Goal: Information Seeking & Learning: Learn about a topic

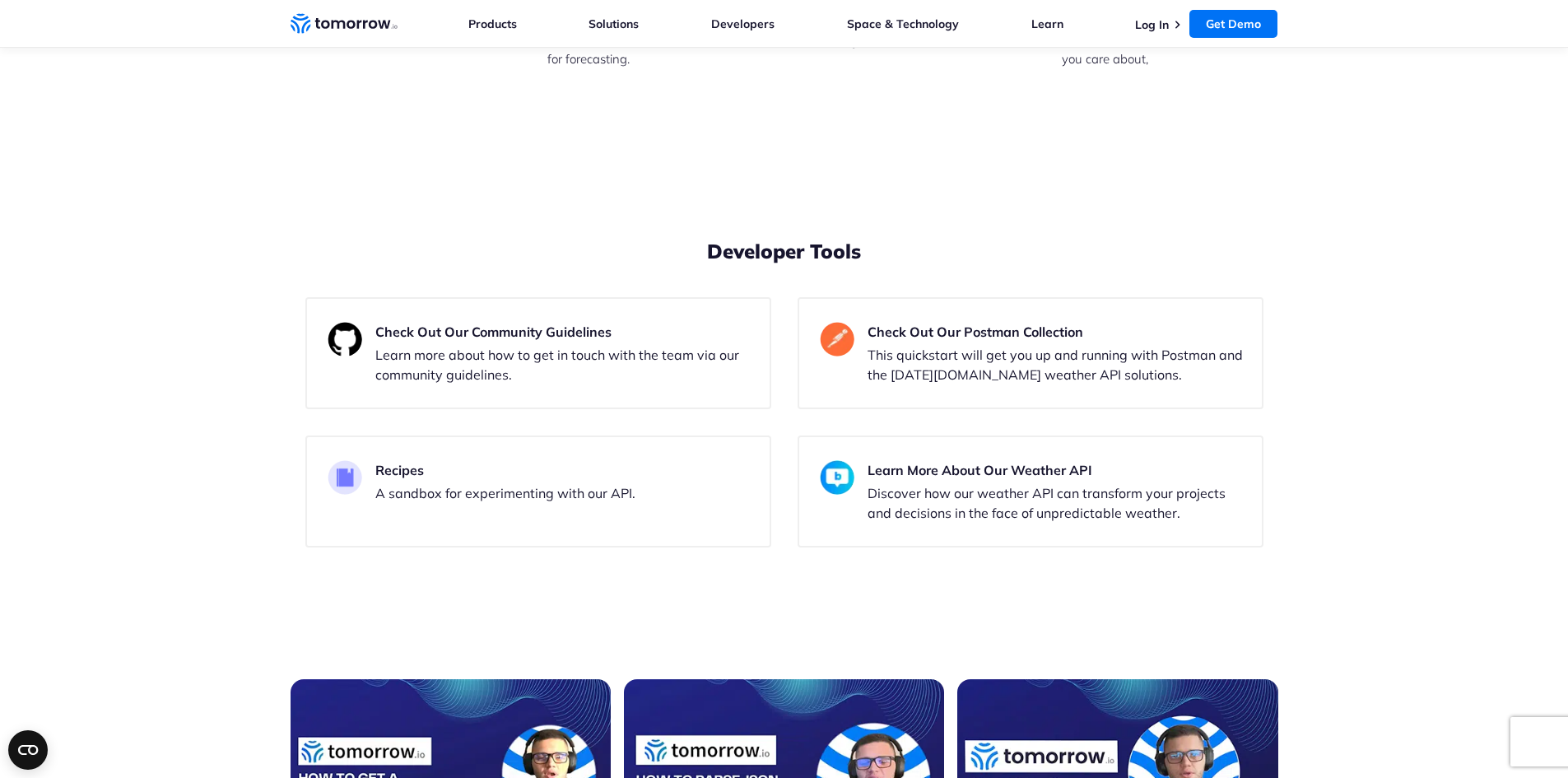
drag, startPoint x: 219, startPoint y: 437, endPoint x: 244, endPoint y: 437, distance: 25.0
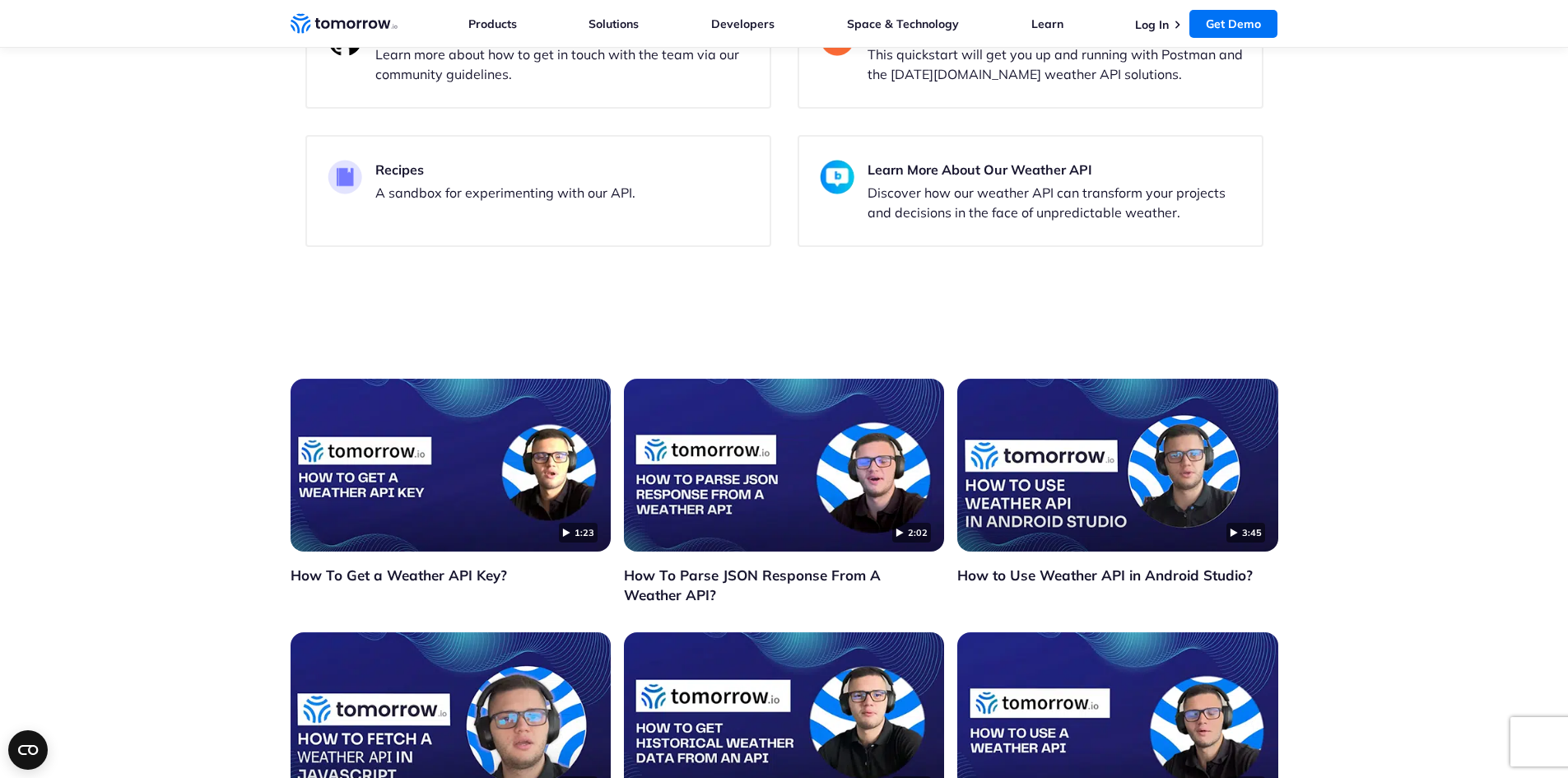
scroll to position [3787, 0]
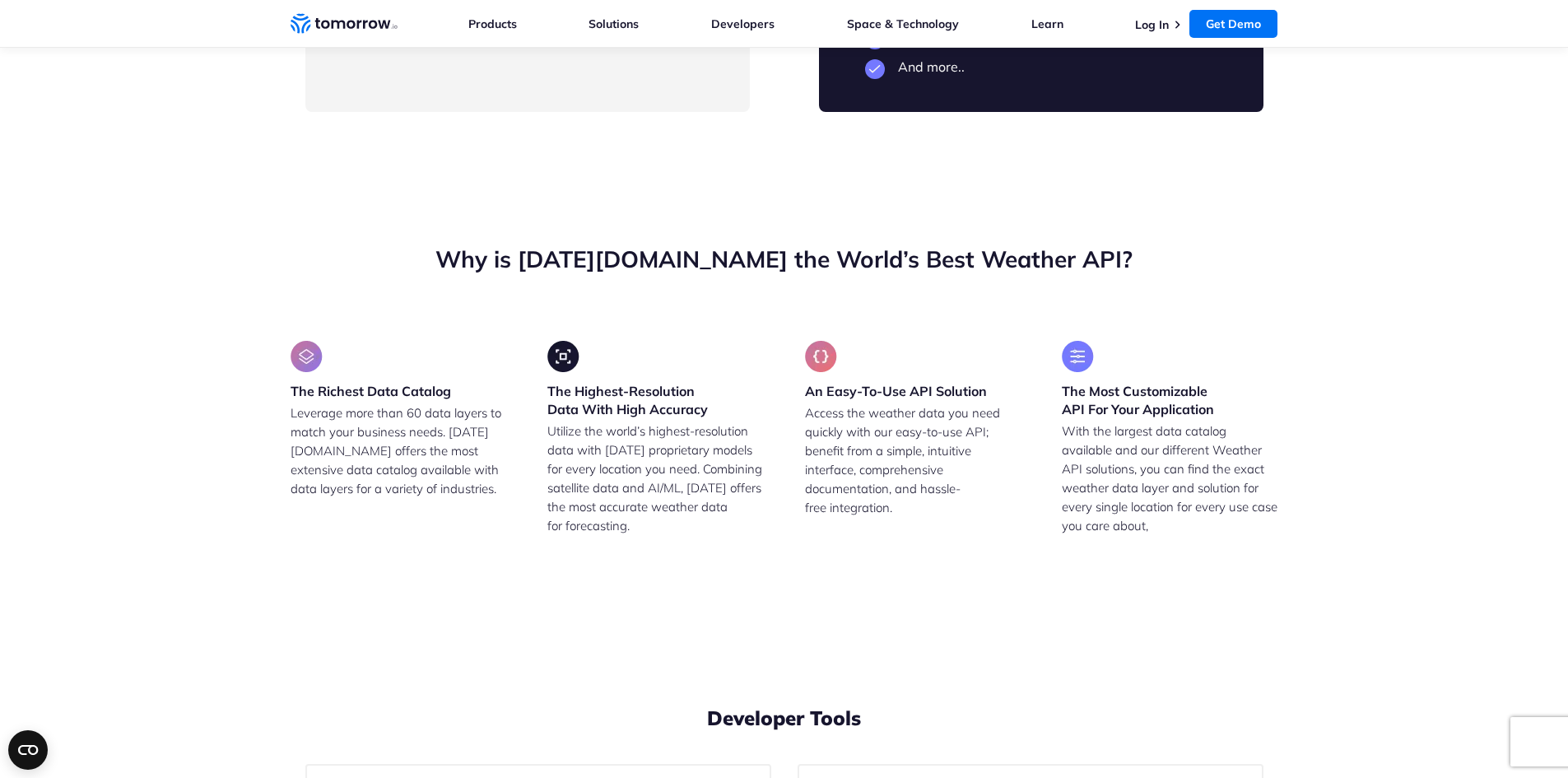
drag, startPoint x: 384, startPoint y: 539, endPoint x: 606, endPoint y: 531, distance: 222.1
drag, startPoint x: 528, startPoint y: 597, endPoint x: 375, endPoint y: 393, distance: 255.0
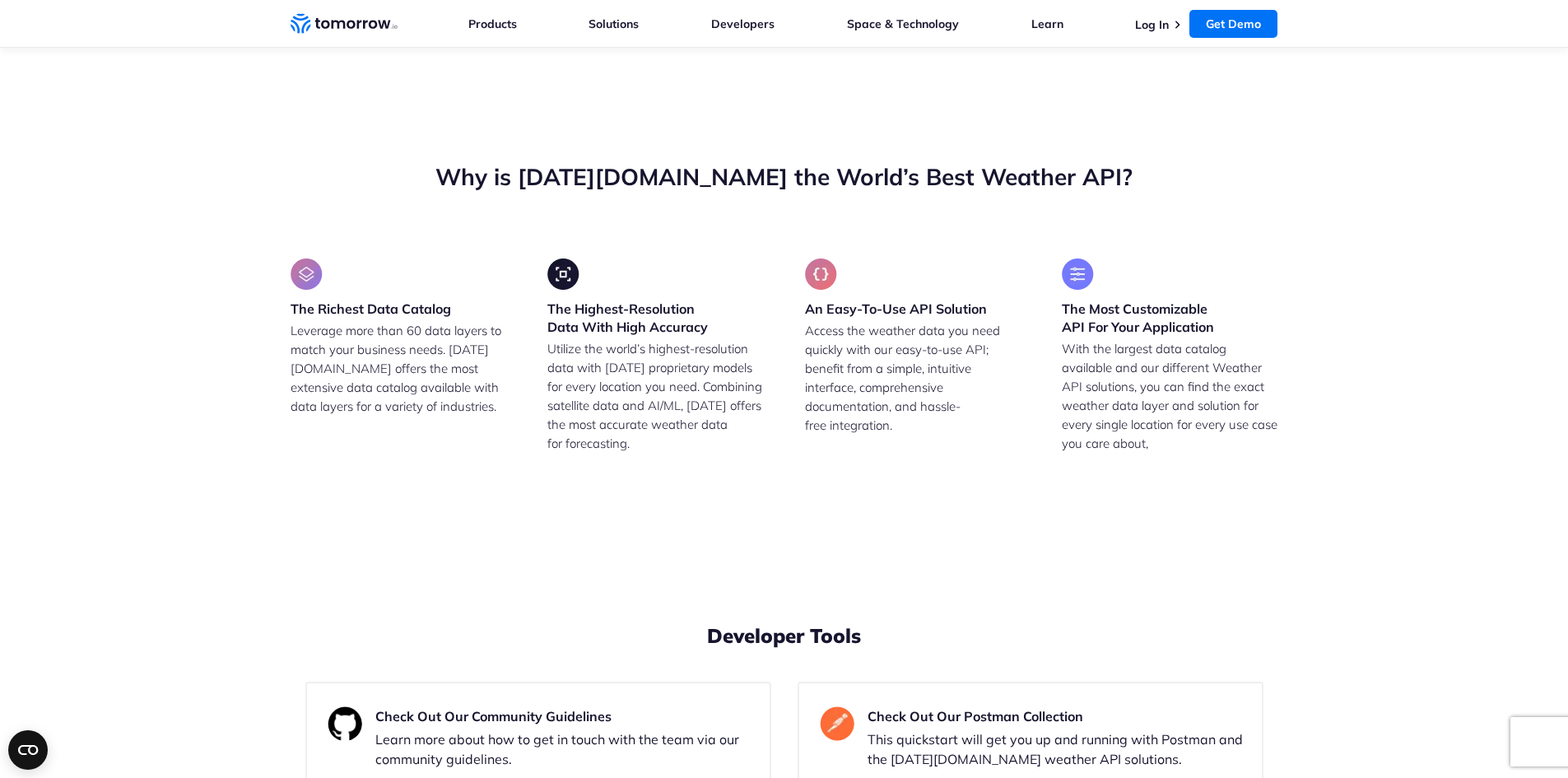
scroll to position [3952, 0]
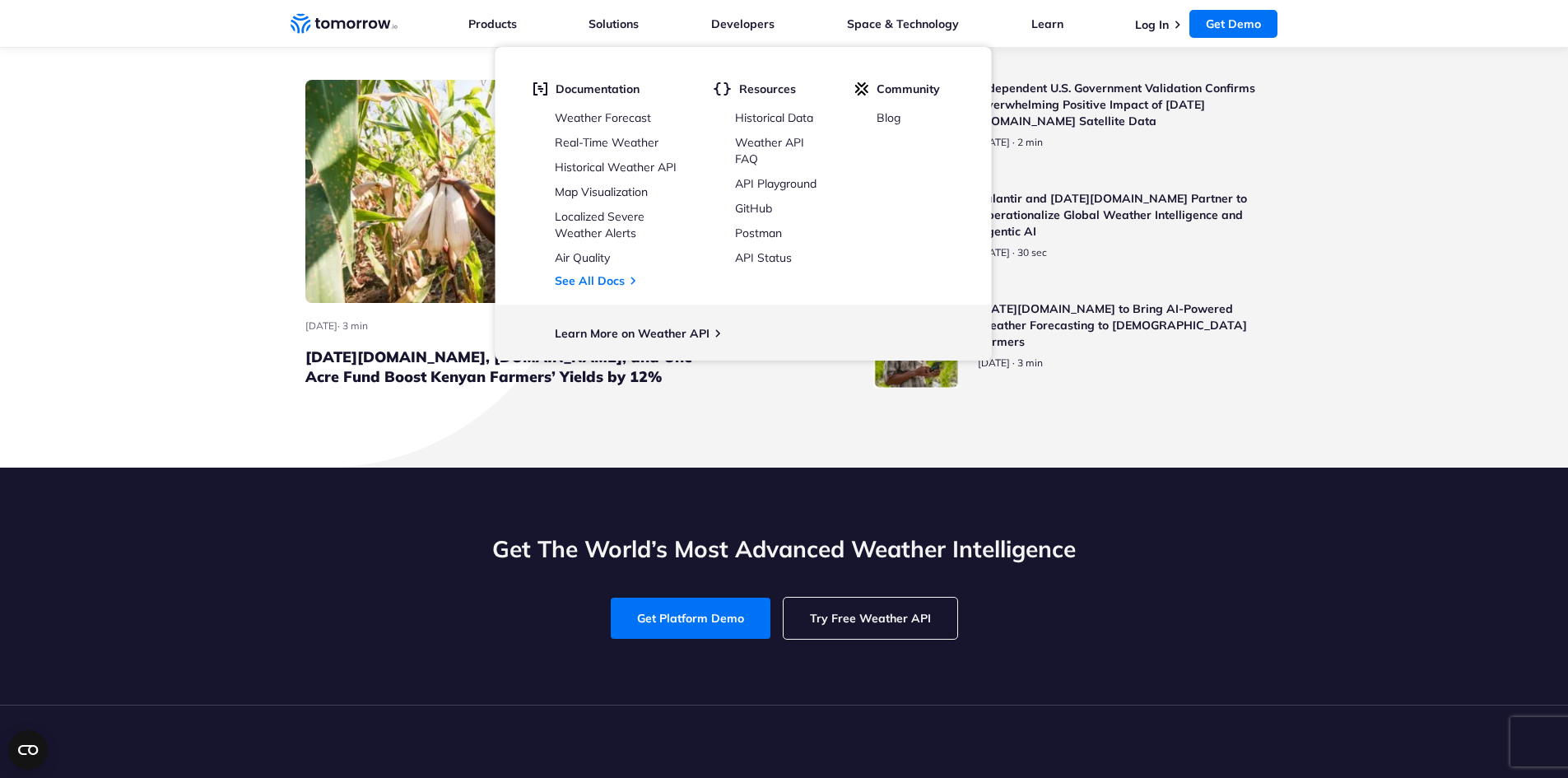
scroll to position [6751, 0]
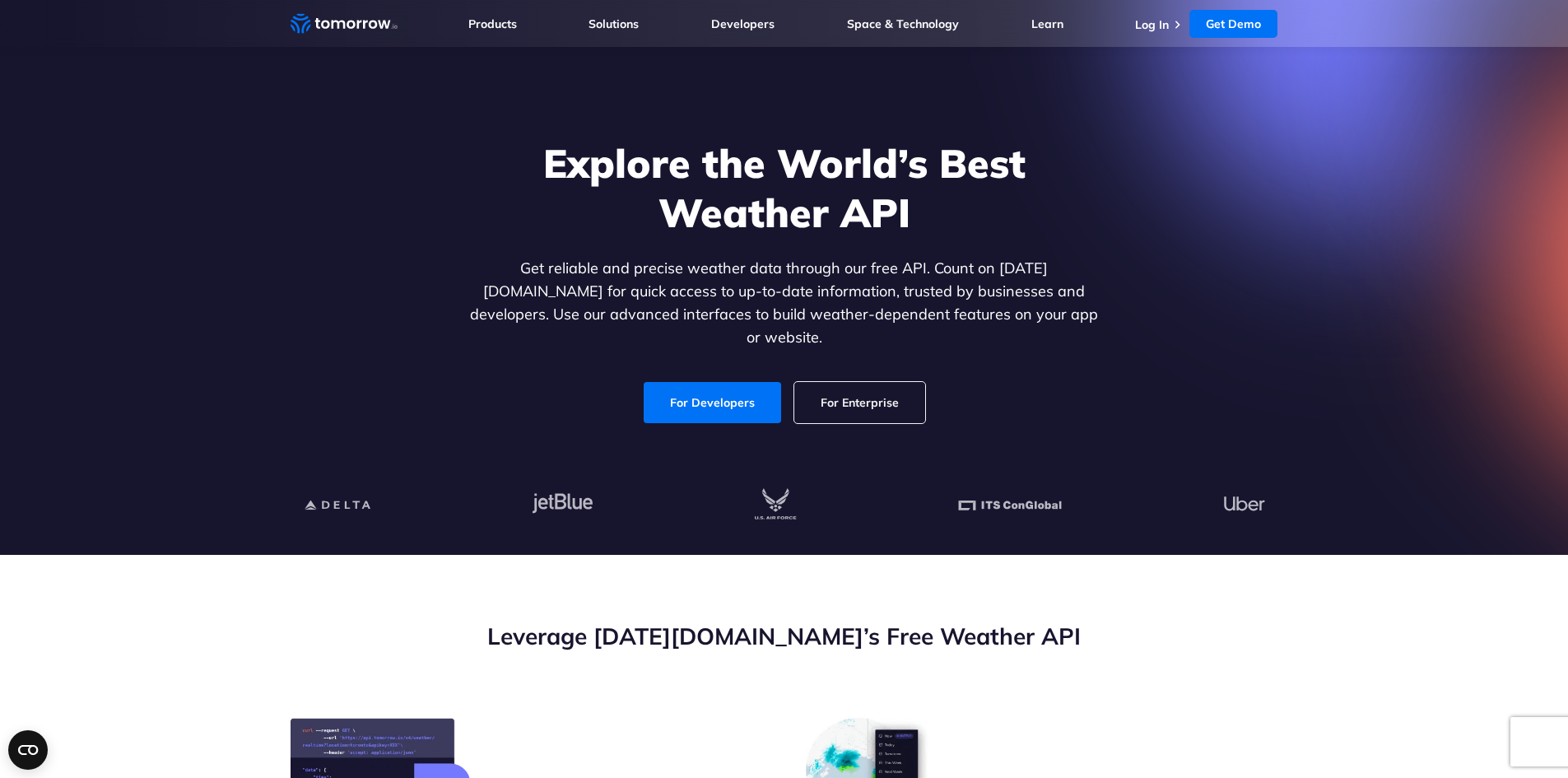
scroll to position [0, 0]
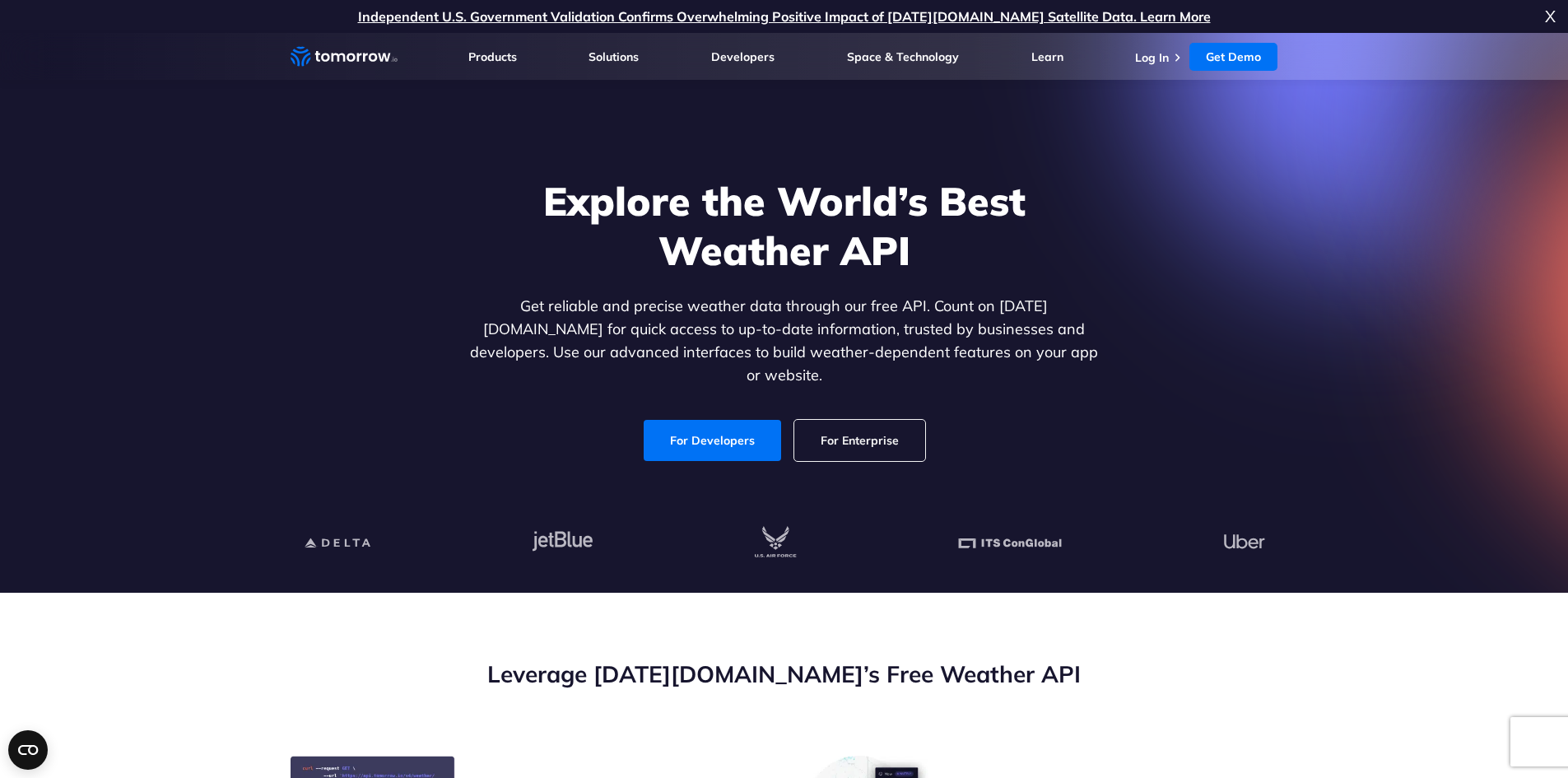
click at [879, 420] on link "For Enterprise" at bounding box center [860, 440] width 131 height 41
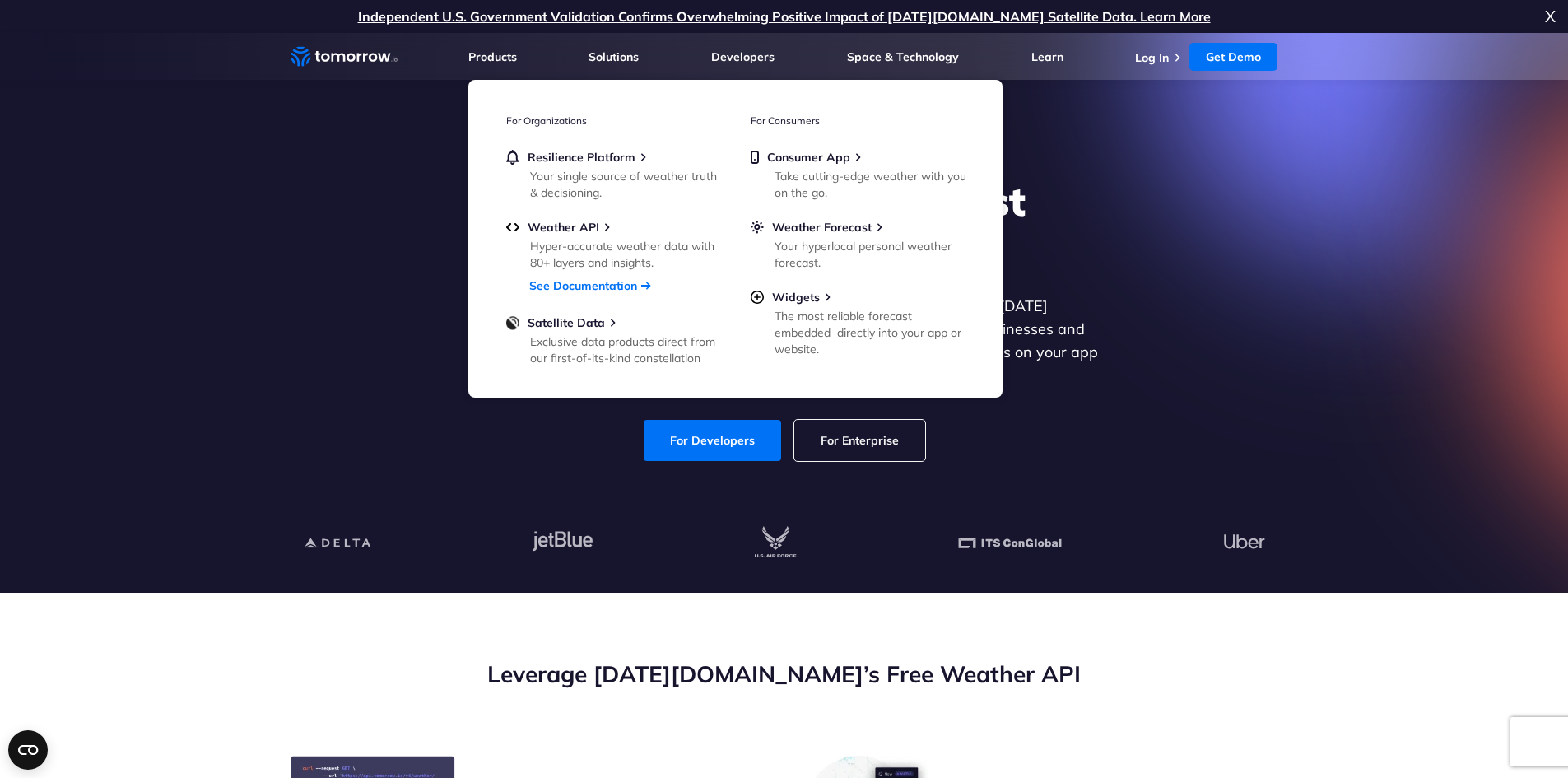
click at [572, 283] on link "See Documentation" at bounding box center [583, 285] width 108 height 15
click at [579, 229] on span "Weather API" at bounding box center [564, 227] width 72 height 15
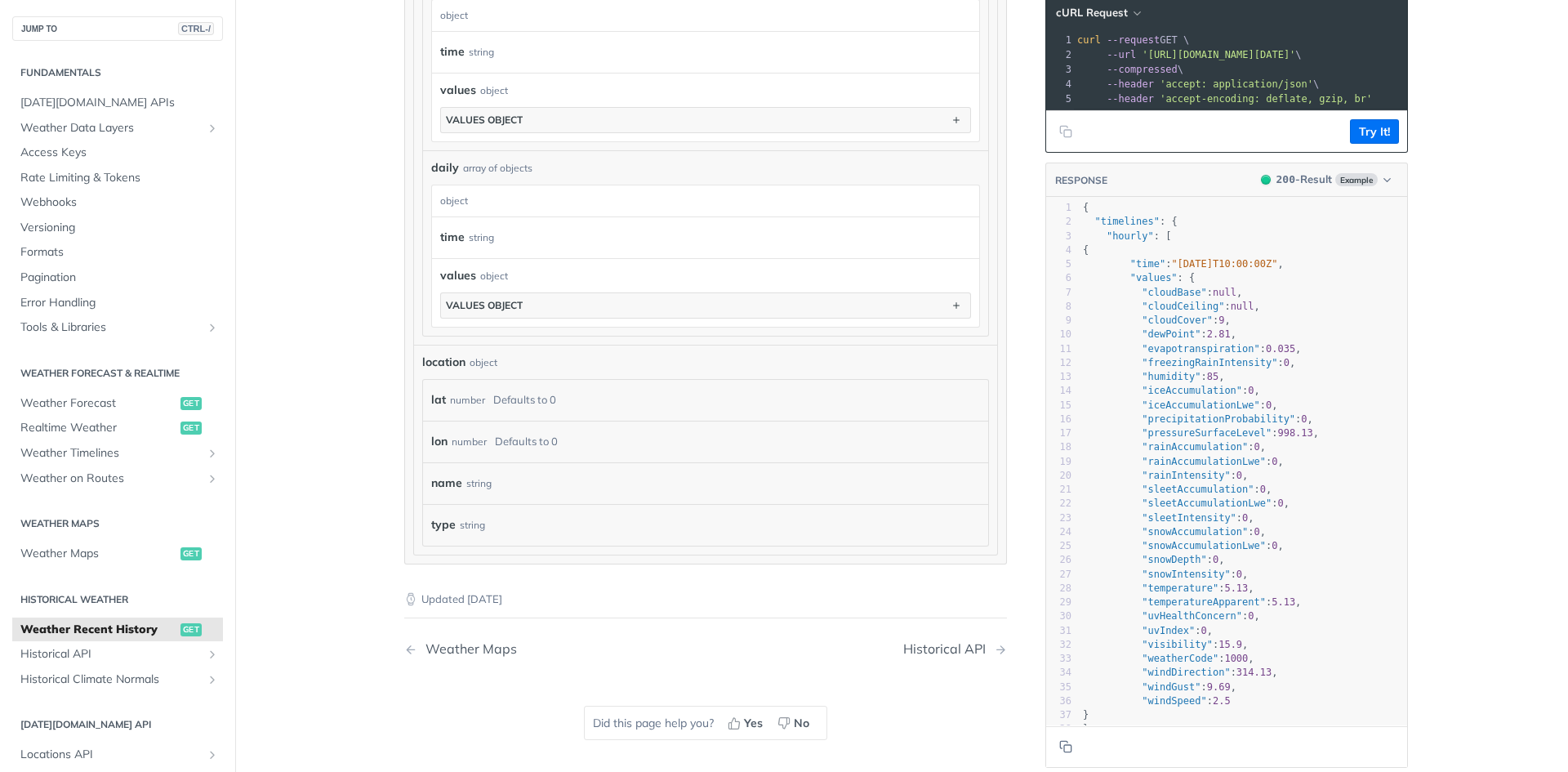
scroll to position [1451, 0]
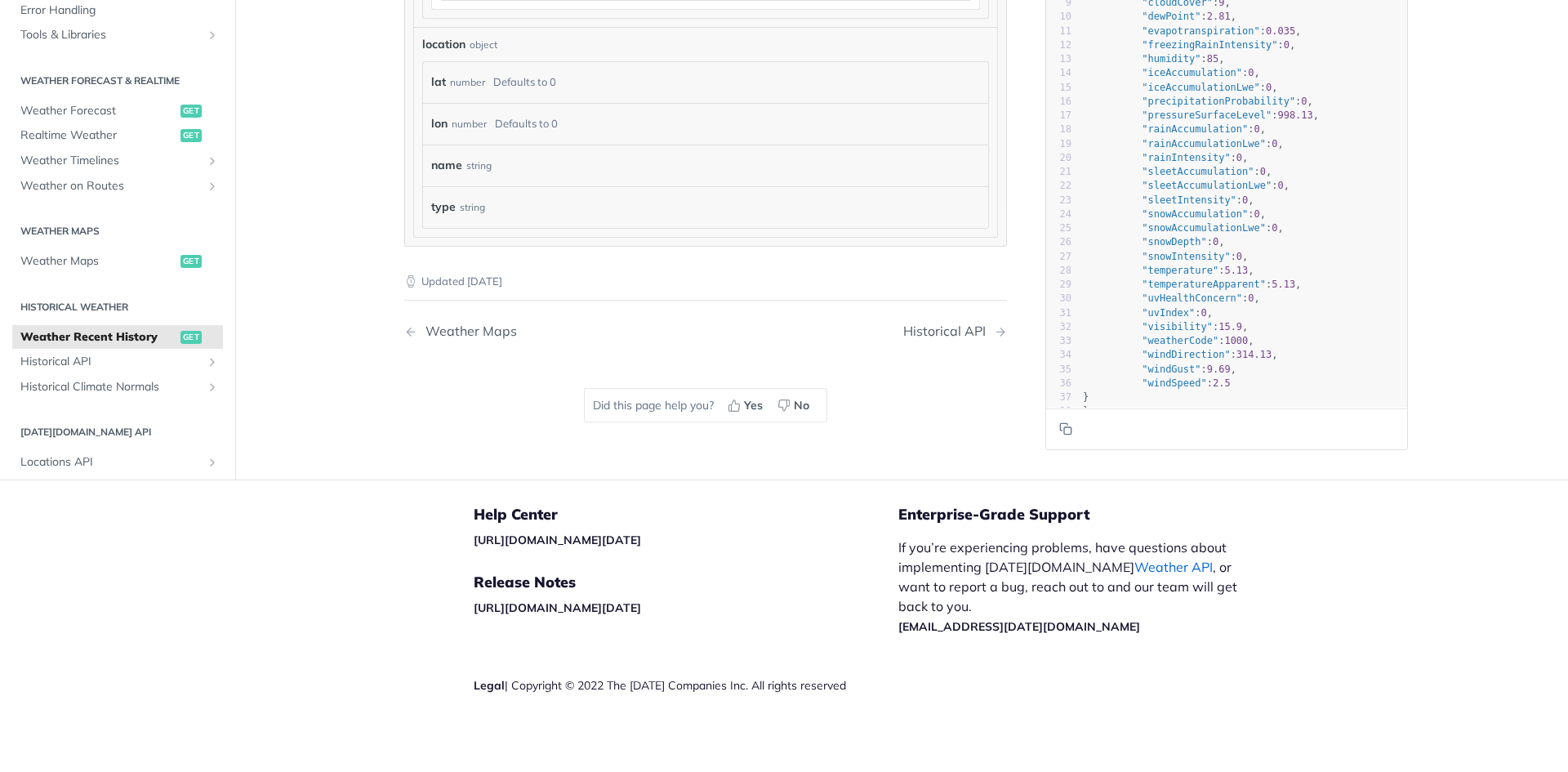
click at [1135, 566] on link "Weather API" at bounding box center [1174, 567] width 79 height 16
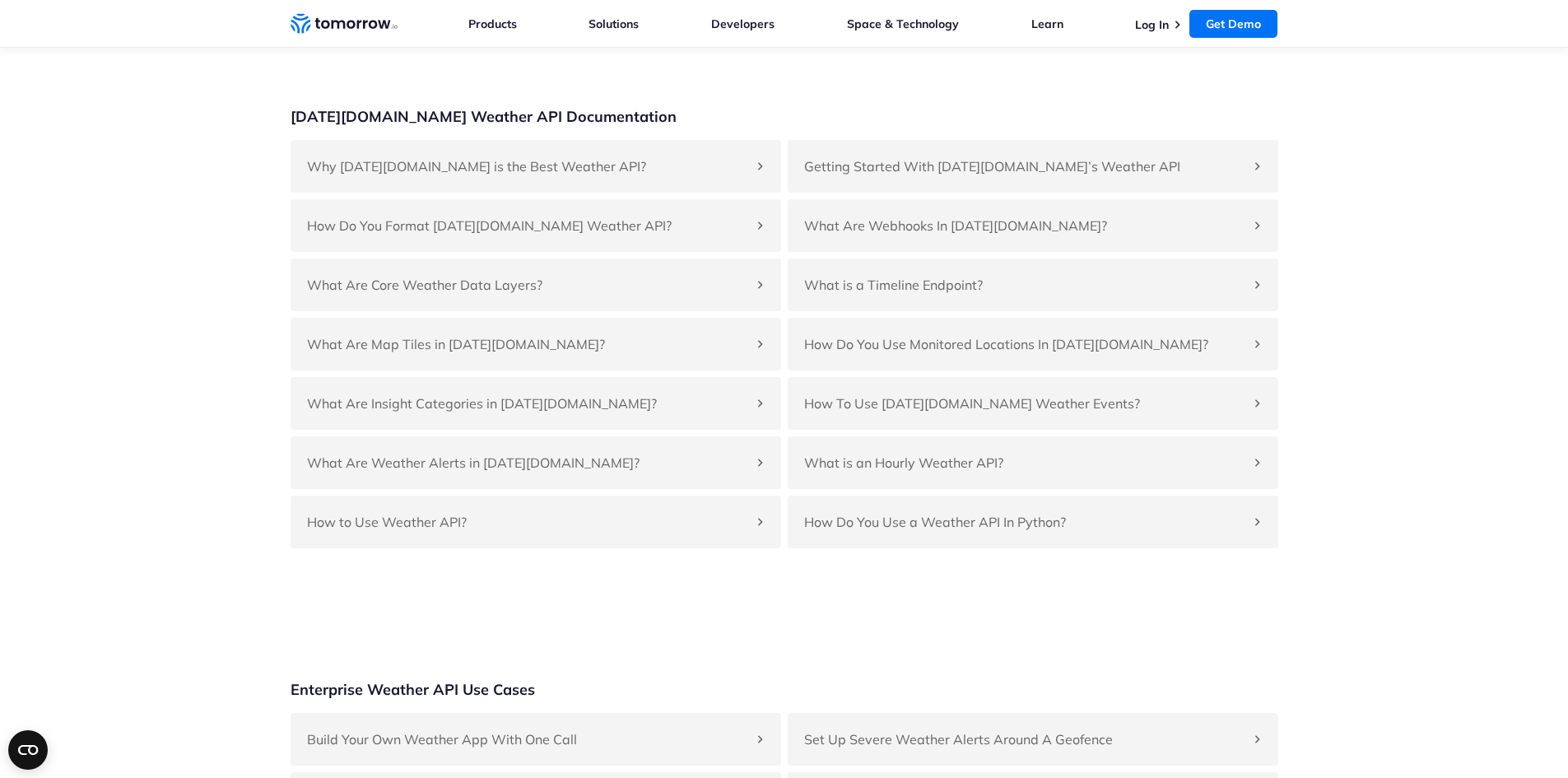
scroll to position [3621, 0]
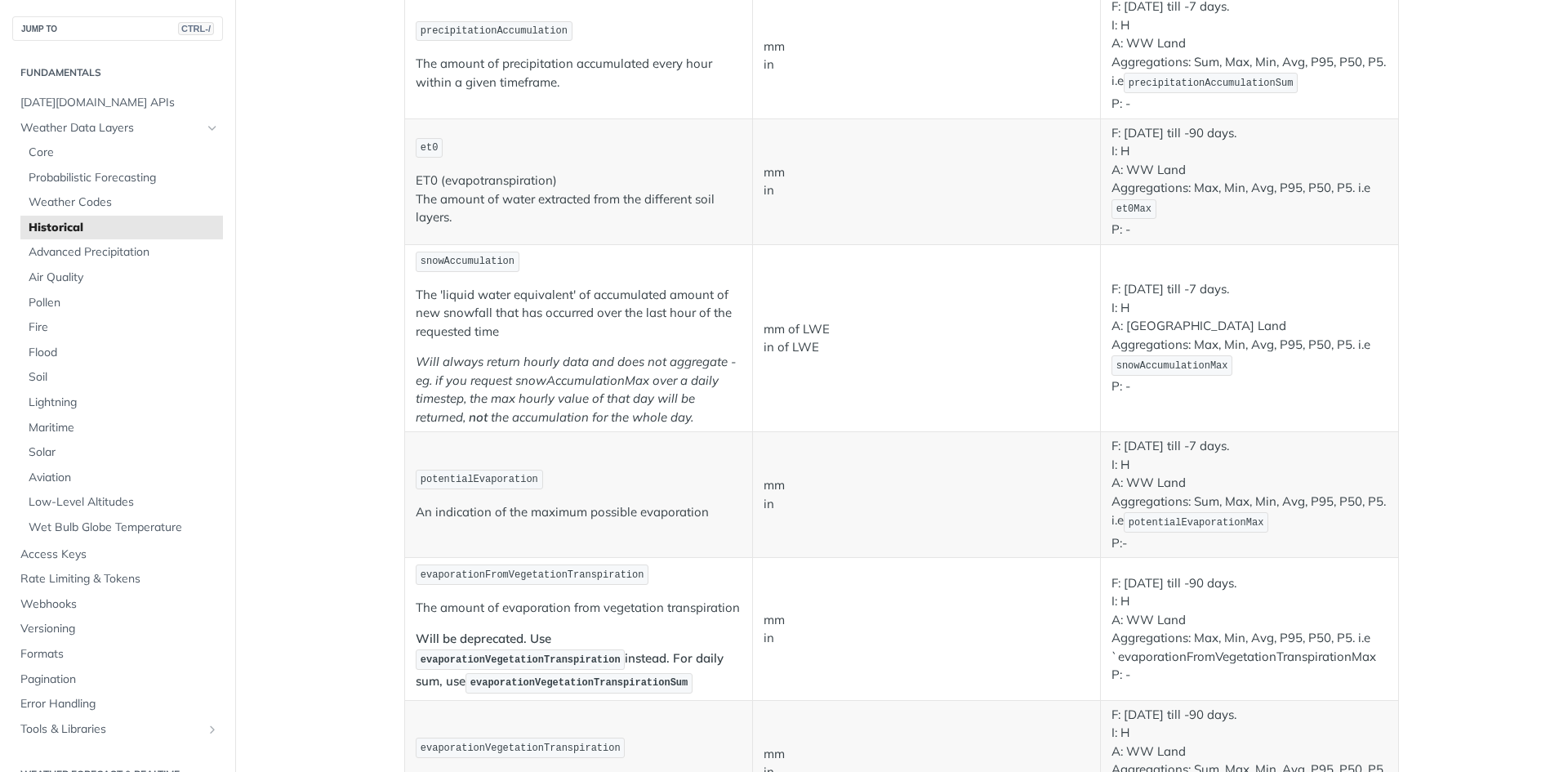
scroll to position [1489, 0]
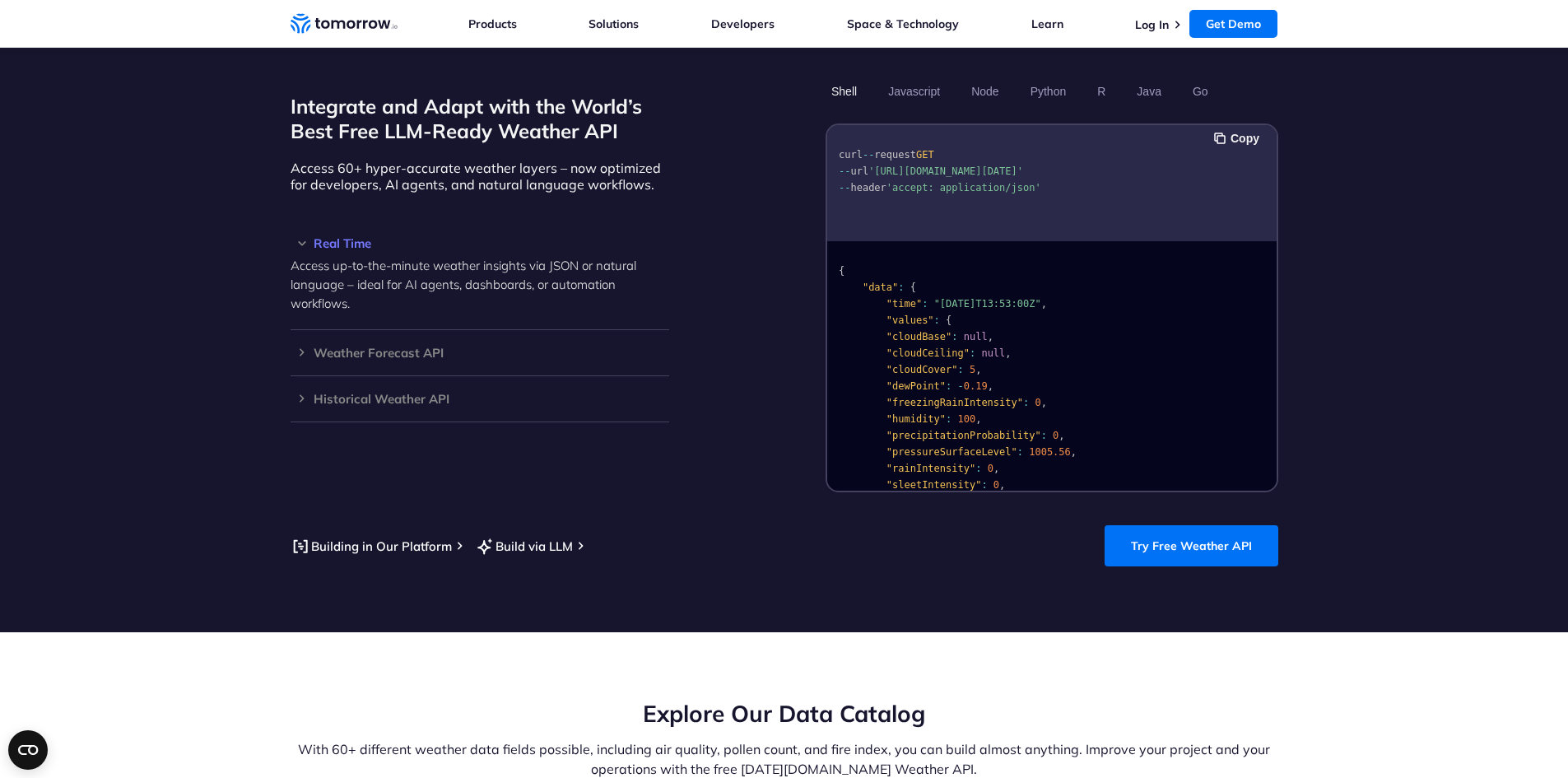
scroll to position [1071, 0]
